Goal: Information Seeking & Learning: Learn about a topic

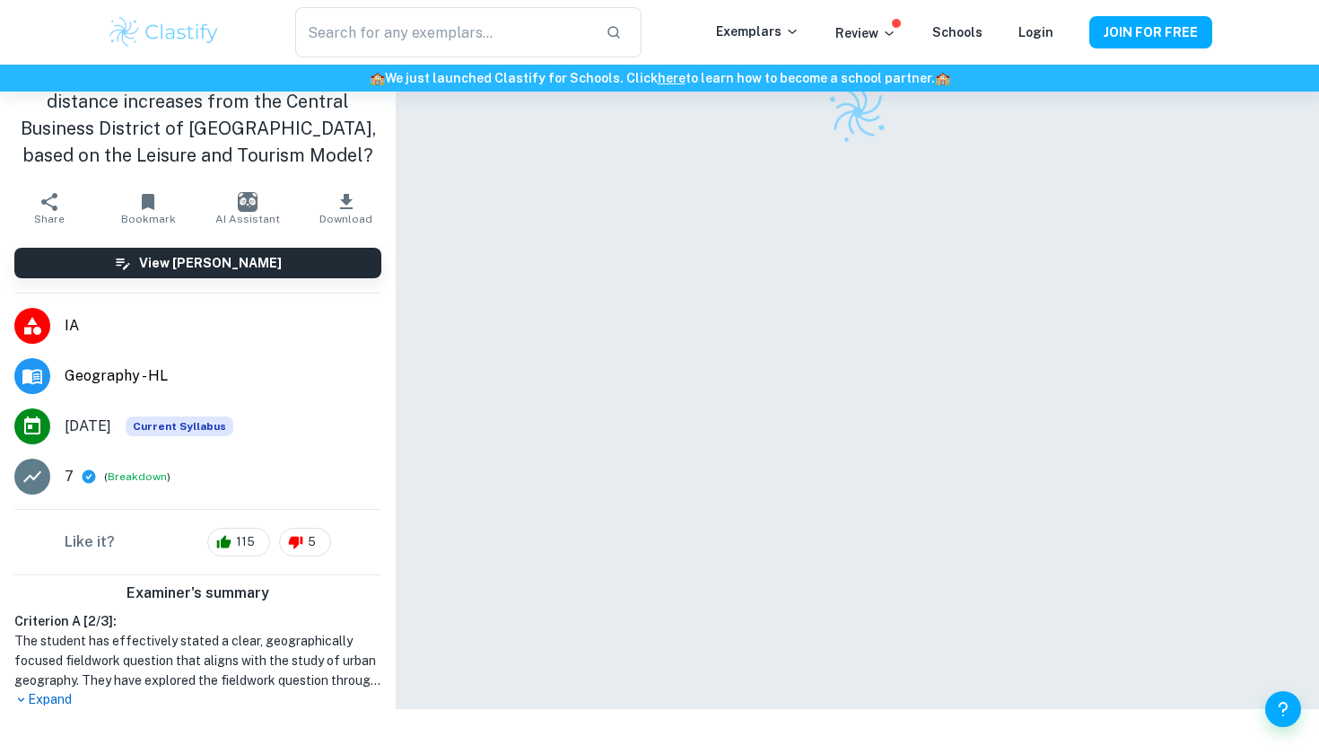
scroll to position [92, 0]
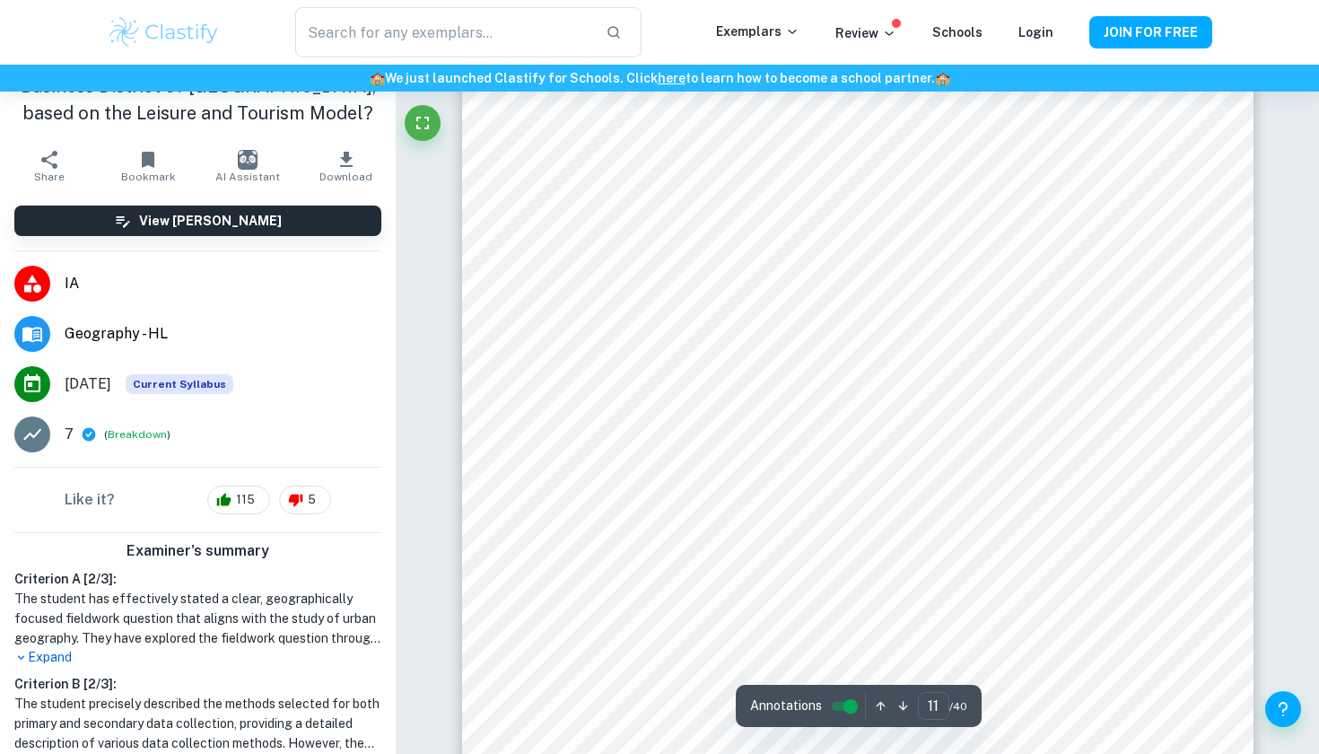
scroll to position [11704, 1]
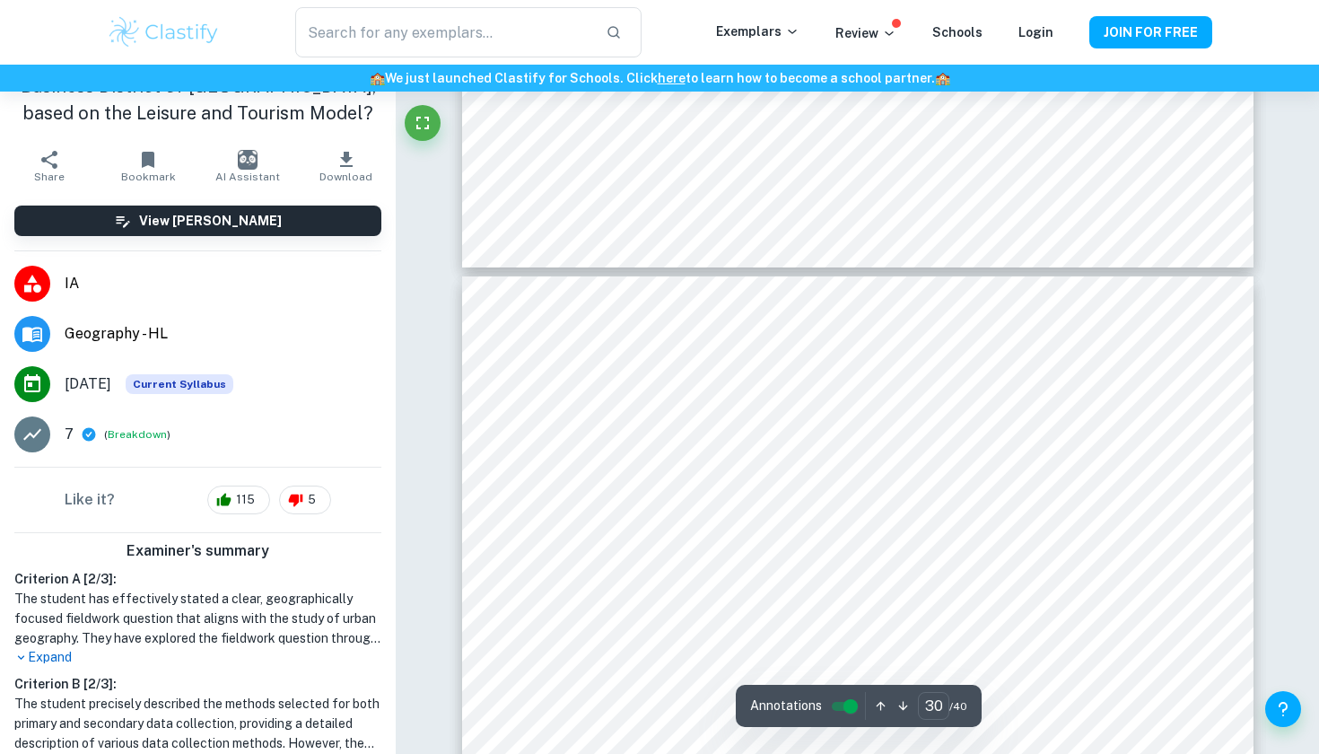
type input "31"
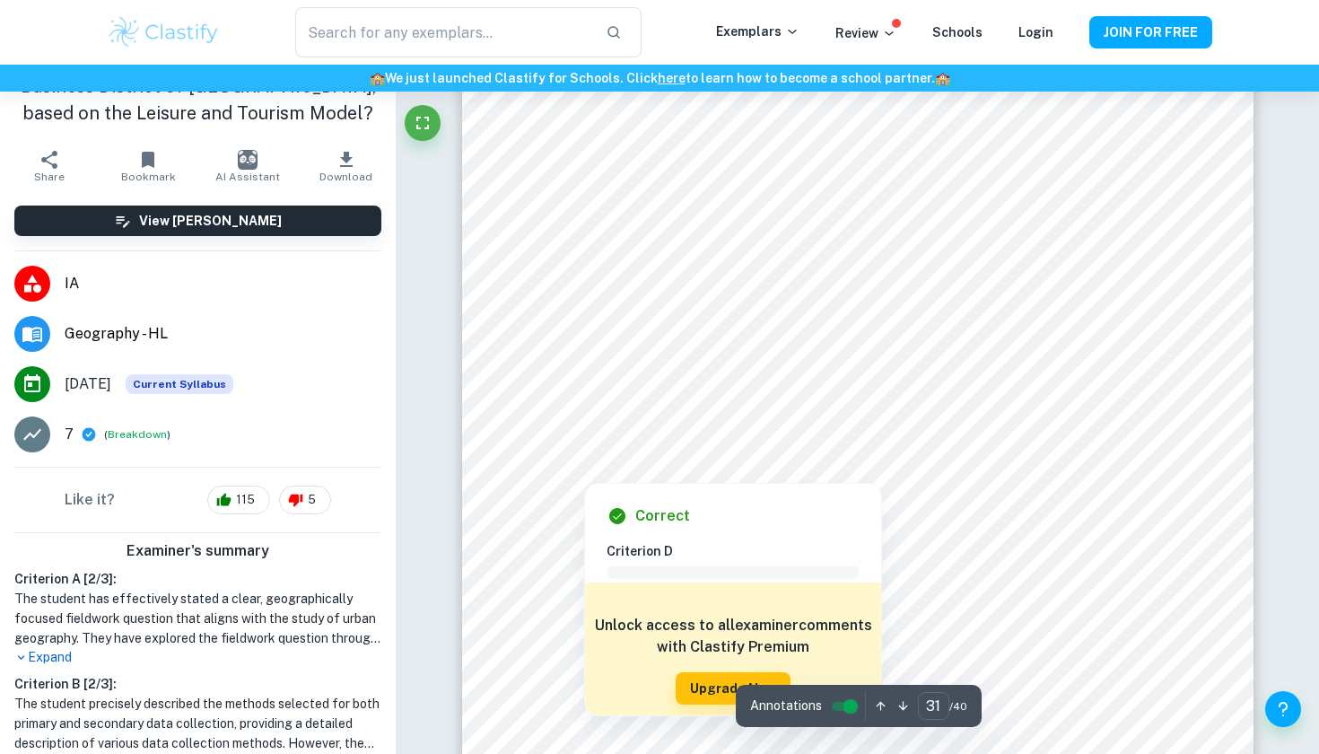
scroll to position [34762, 0]
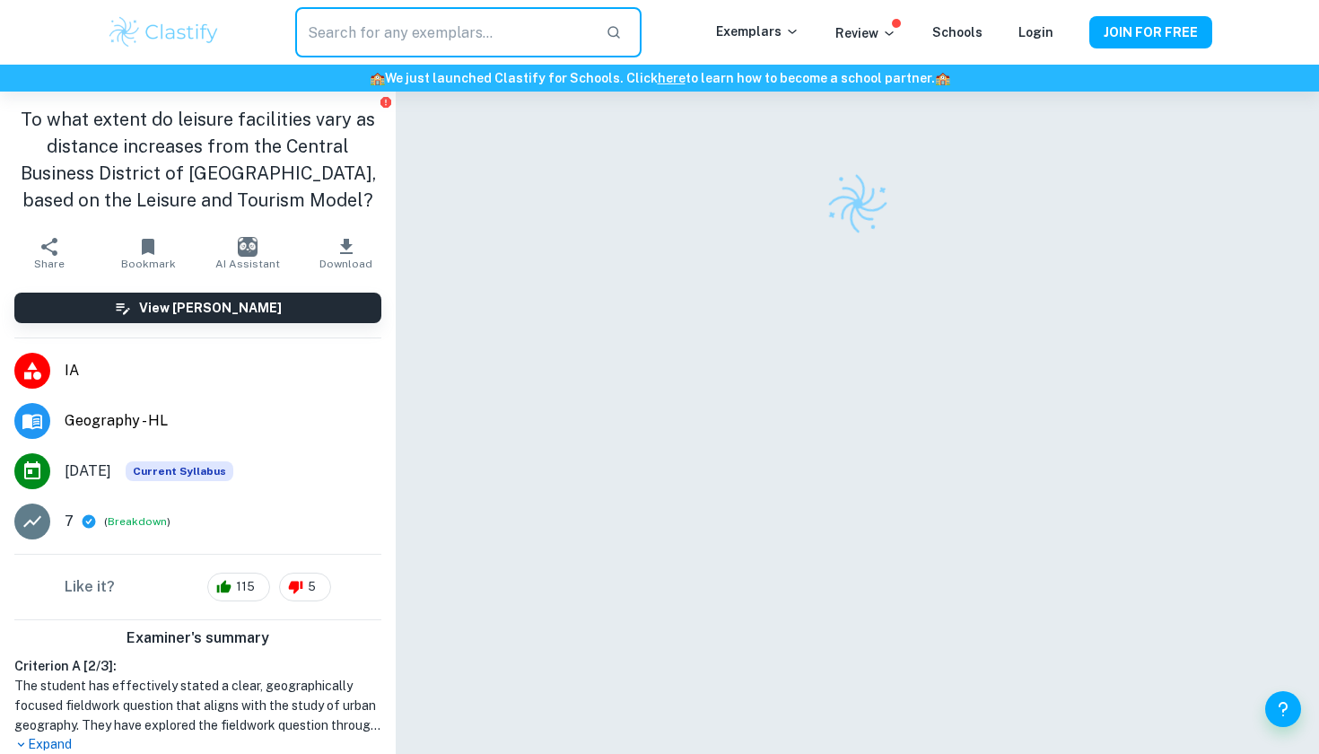
scroll to position [92, 0]
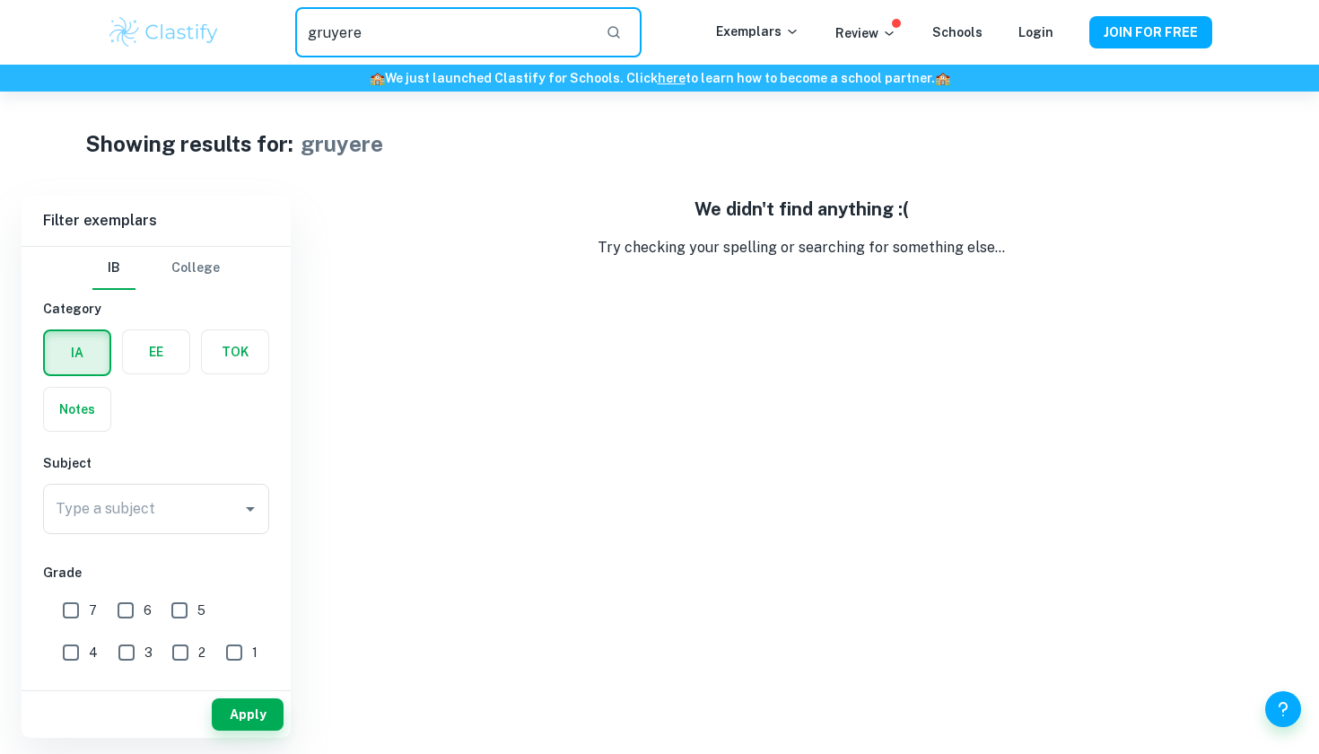
drag, startPoint x: 378, startPoint y: 26, endPoint x: 378, endPoint y: -34, distance: 60.1
click at [378, 26] on input "gruyere" at bounding box center [443, 32] width 296 height 50
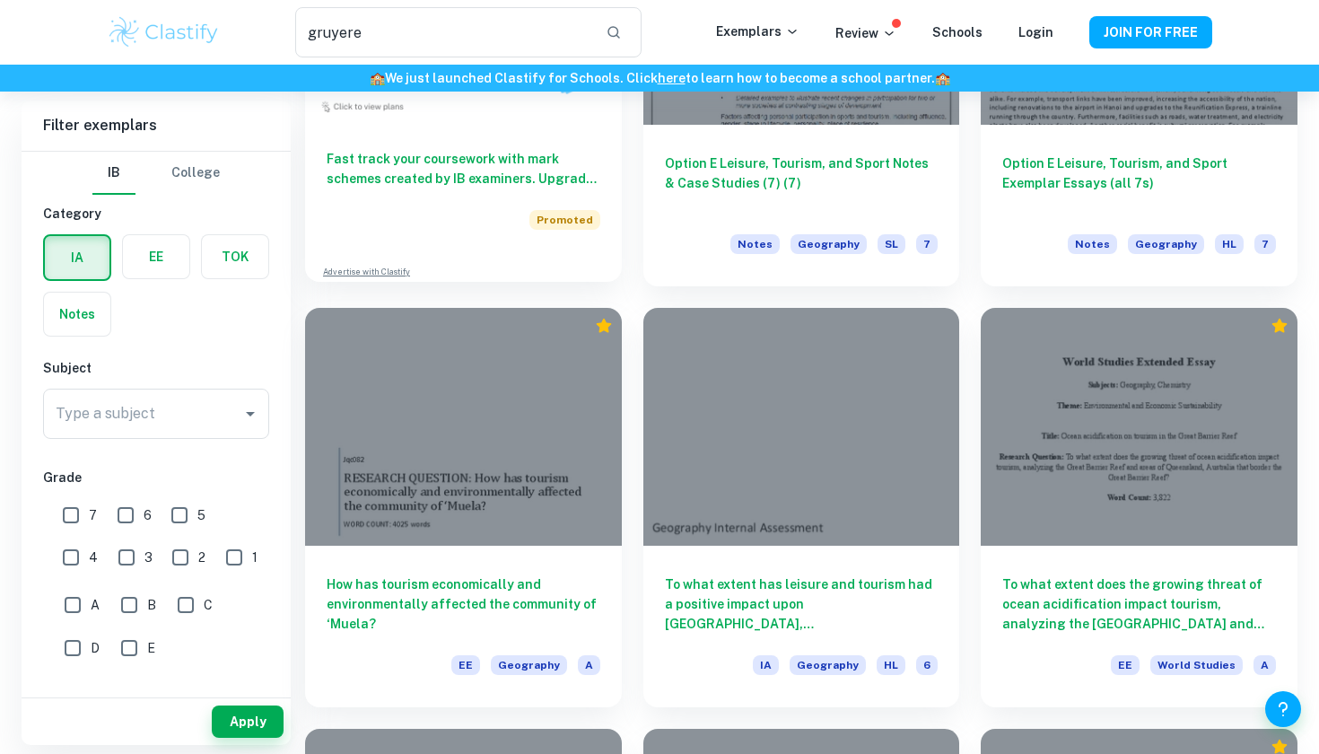
scroll to position [1705, 0]
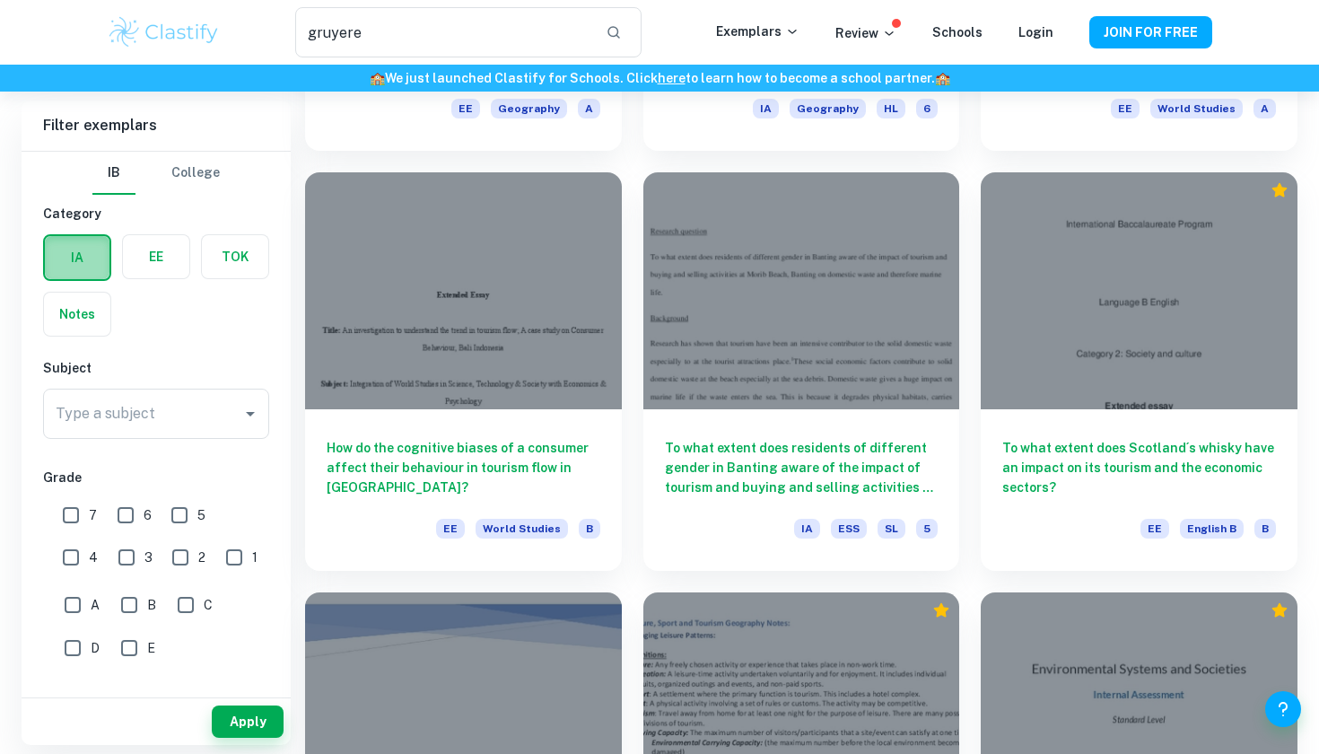
click at [85, 258] on label "button" at bounding box center [77, 257] width 65 height 43
click at [0, 0] on input "radio" at bounding box center [0, 0] width 0 height 0
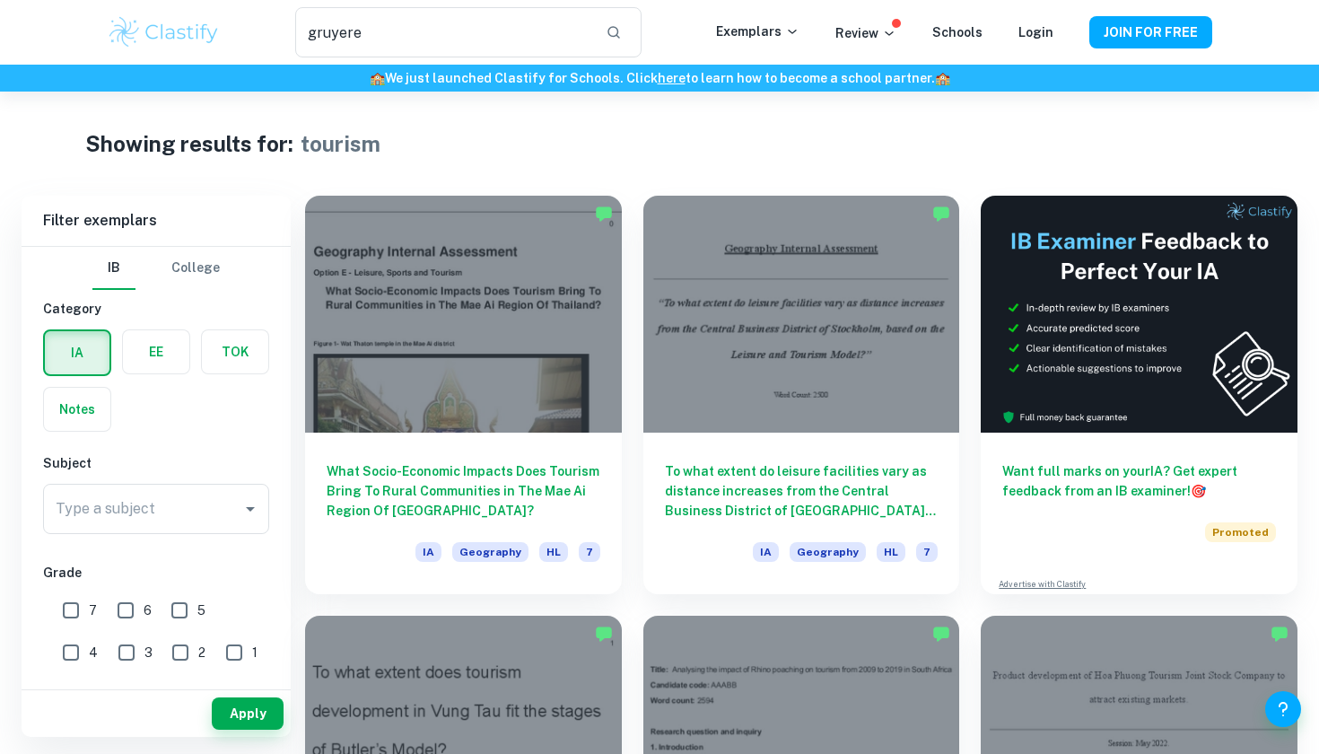
scroll to position [0, 0]
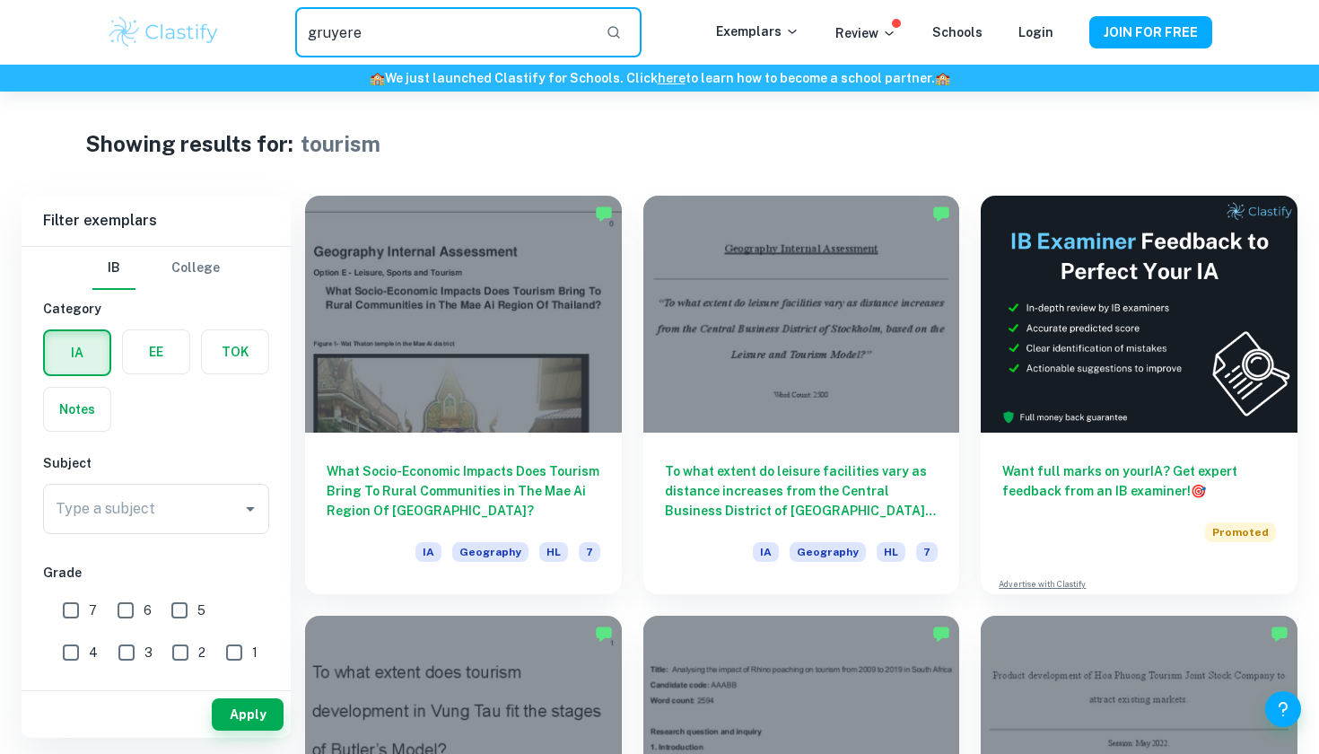
click at [445, 28] on input "gruyere" at bounding box center [443, 32] width 296 height 50
type input "t"
type input "geography"
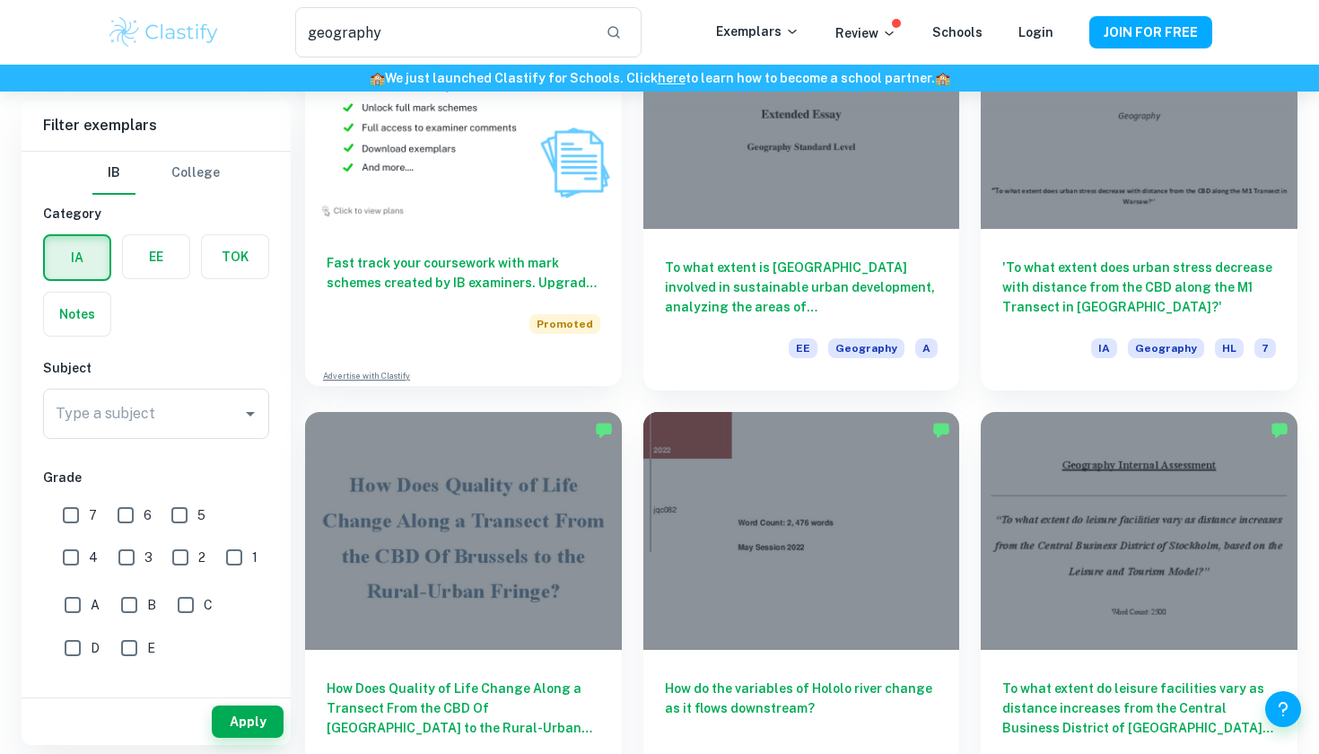
scroll to position [1059, 0]
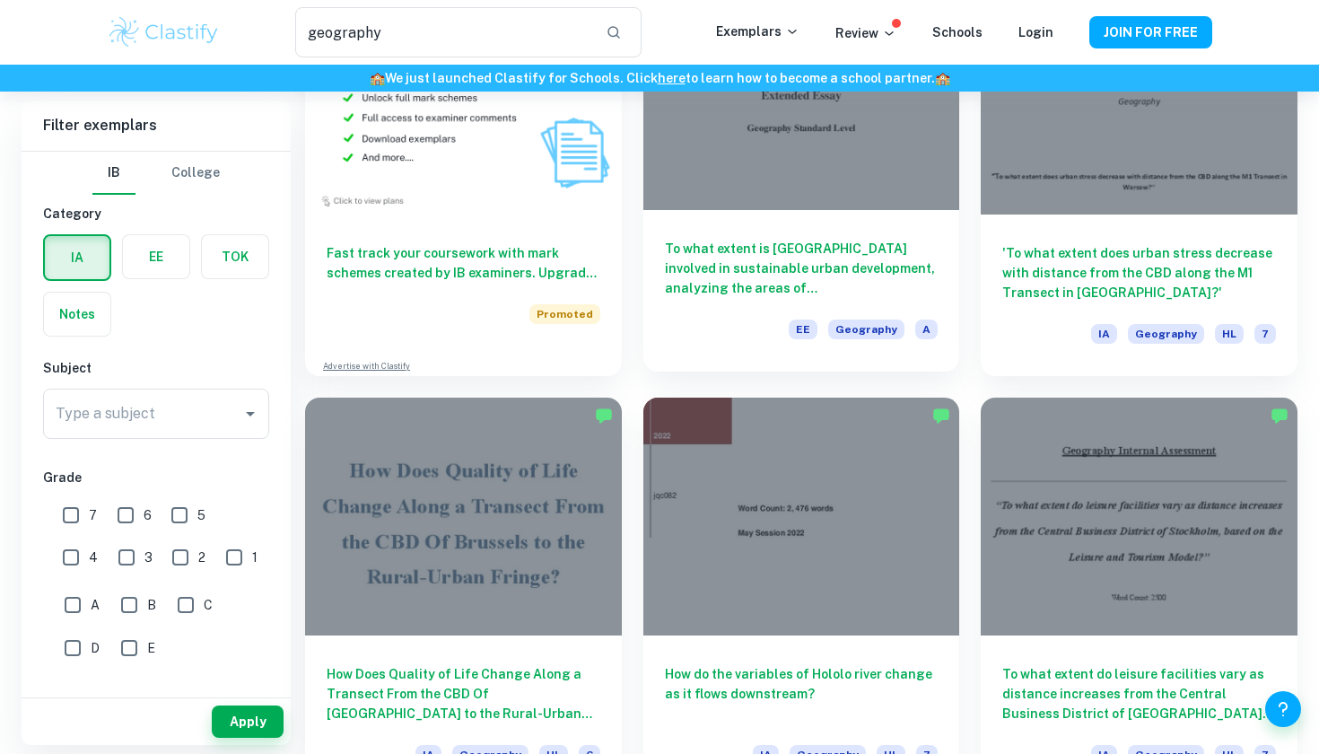
click at [770, 258] on h6 "To what extent is Frankfurt involved in sustainable urban development, analyzin…" at bounding box center [802, 268] width 274 height 59
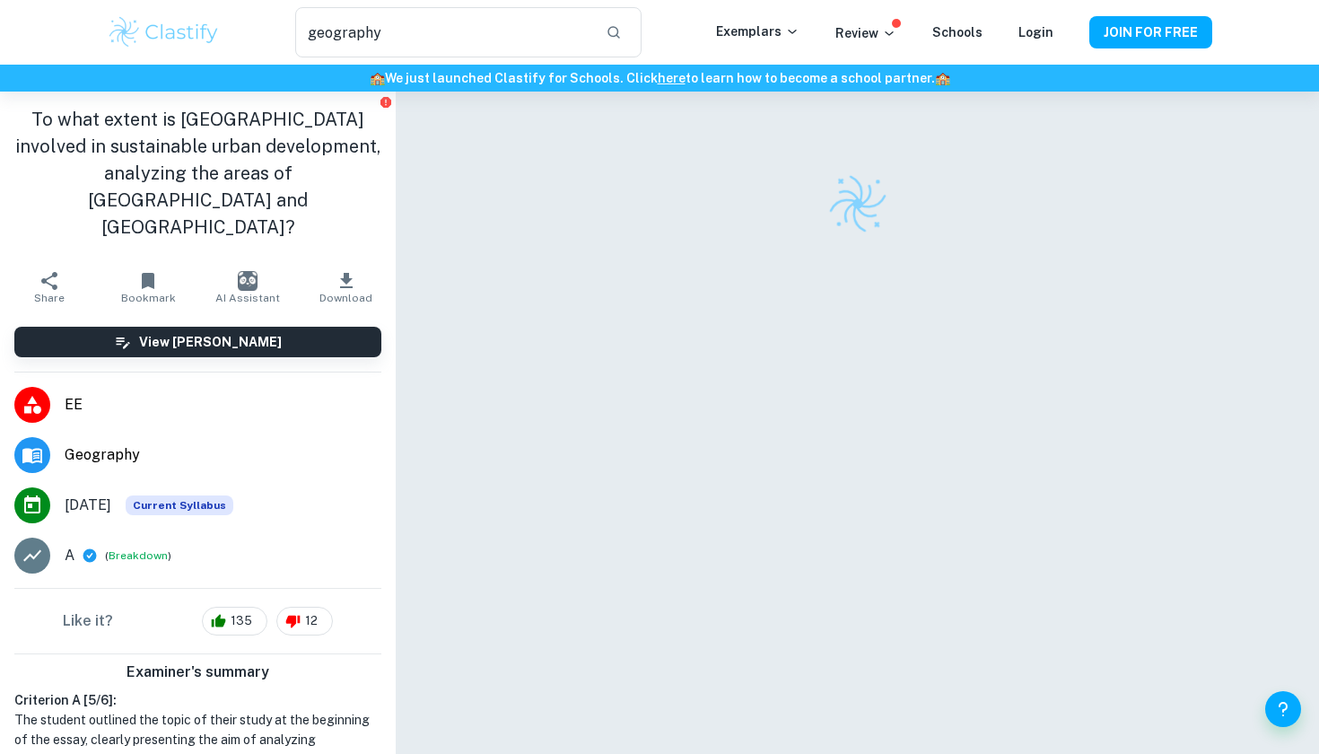
scroll to position [1, 0]
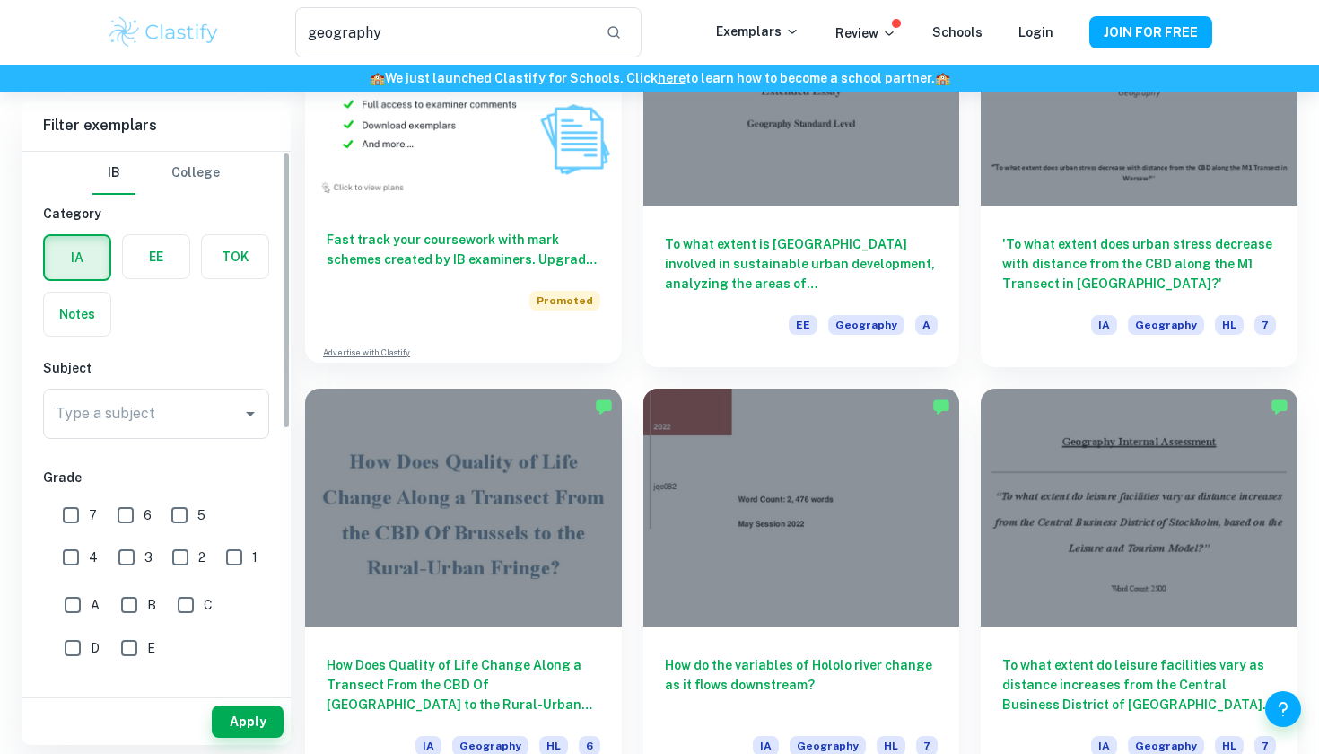
scroll to position [1696, 0]
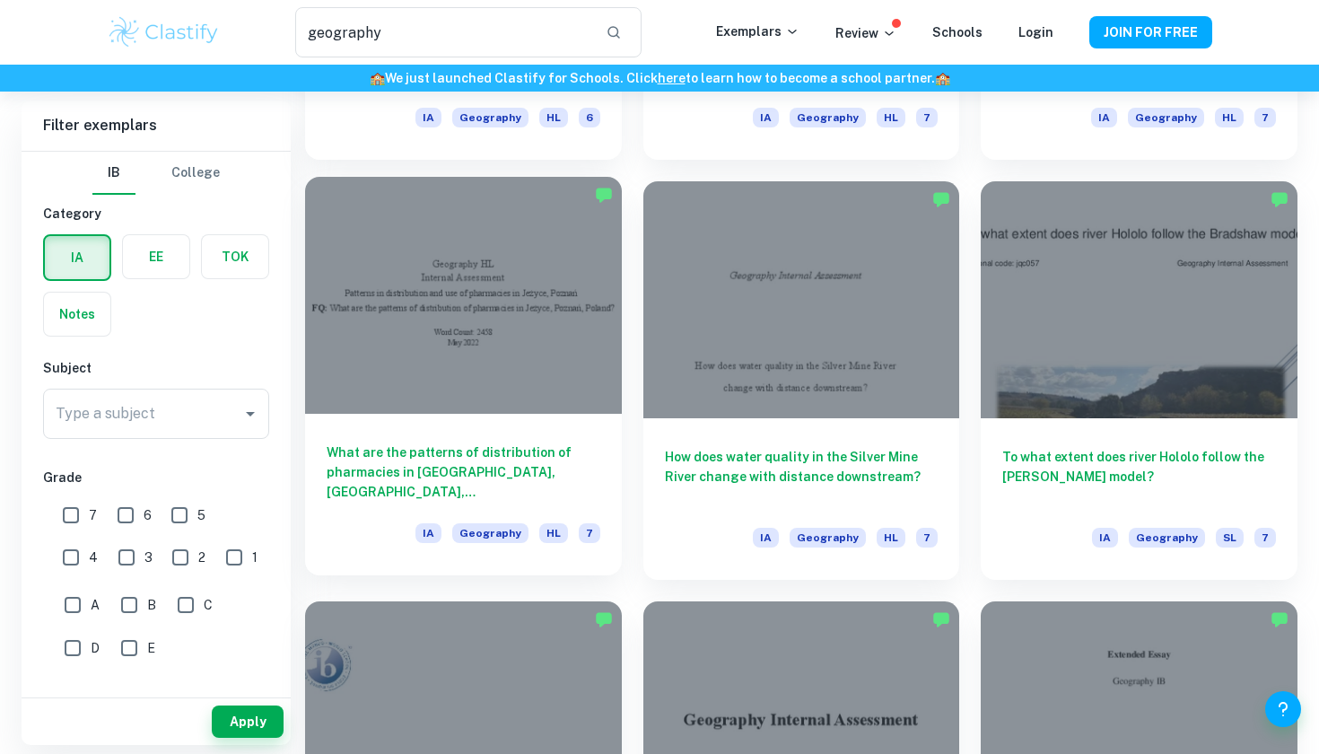
click at [381, 449] on h6 "What are the patterns of distribution of pharmacies in Jeżyce, Poznań, Poland?" at bounding box center [464, 471] width 274 height 59
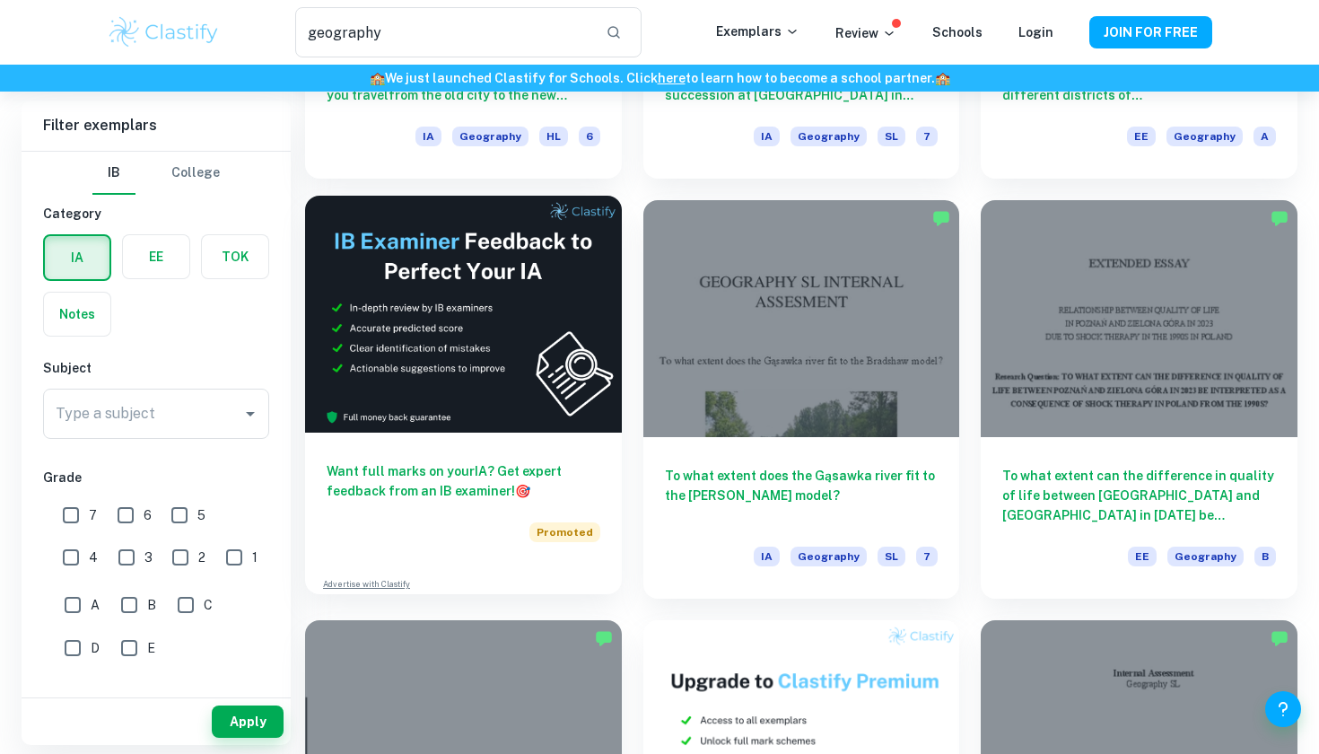
scroll to position [2519, 0]
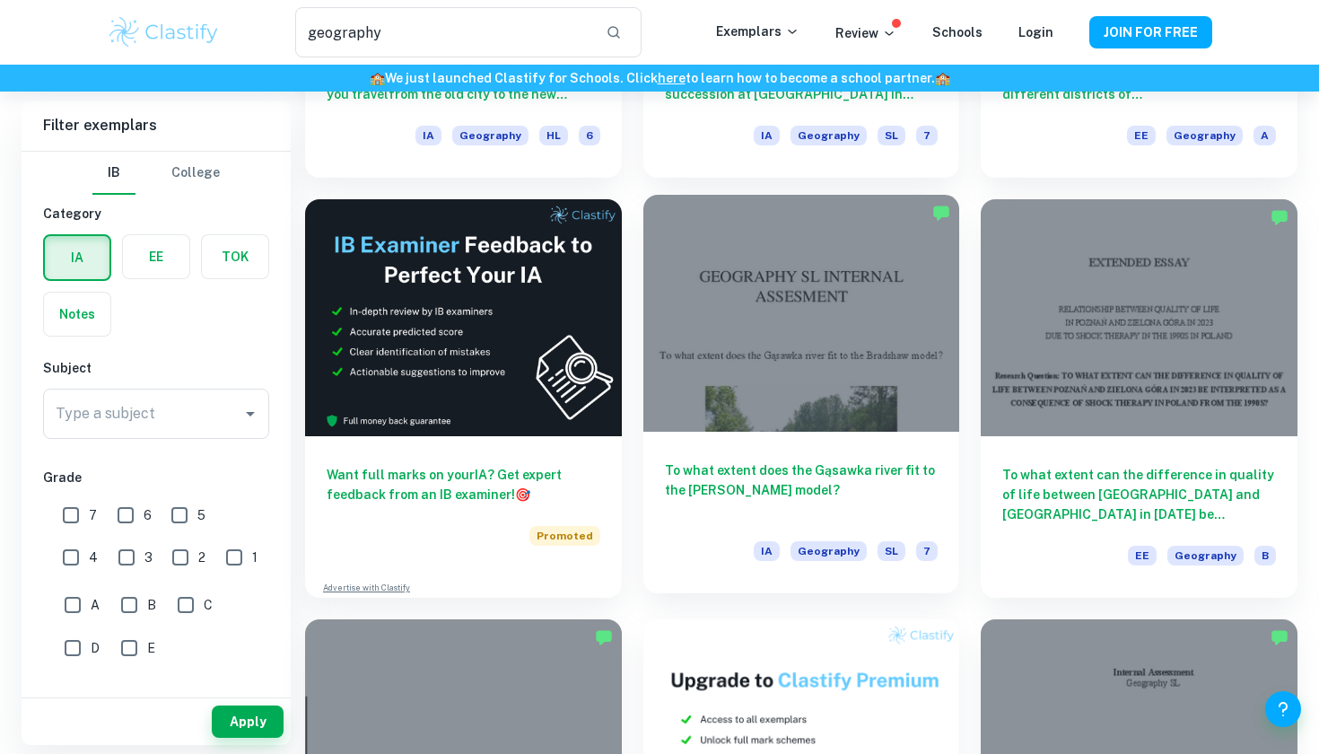
click at [794, 340] on div at bounding box center [801, 313] width 317 height 237
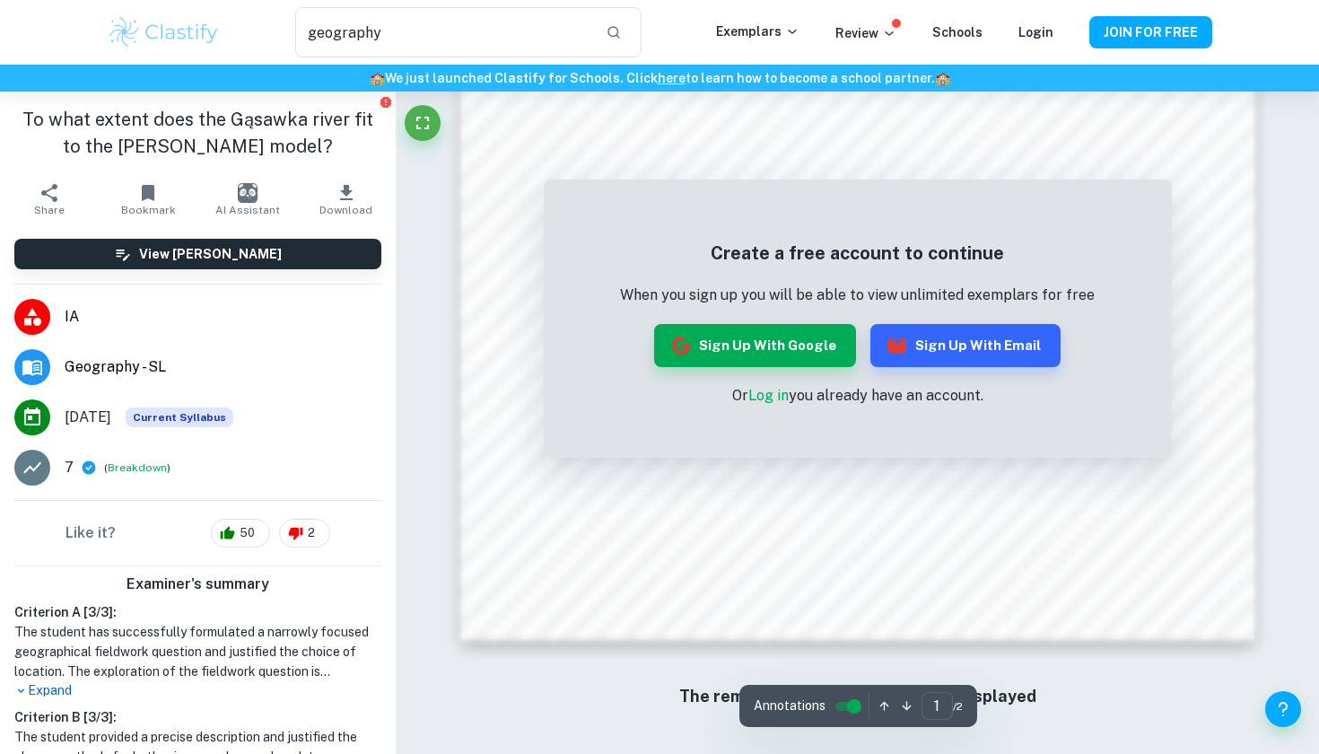
scroll to position [1720, 0]
